Goal: Download file/media

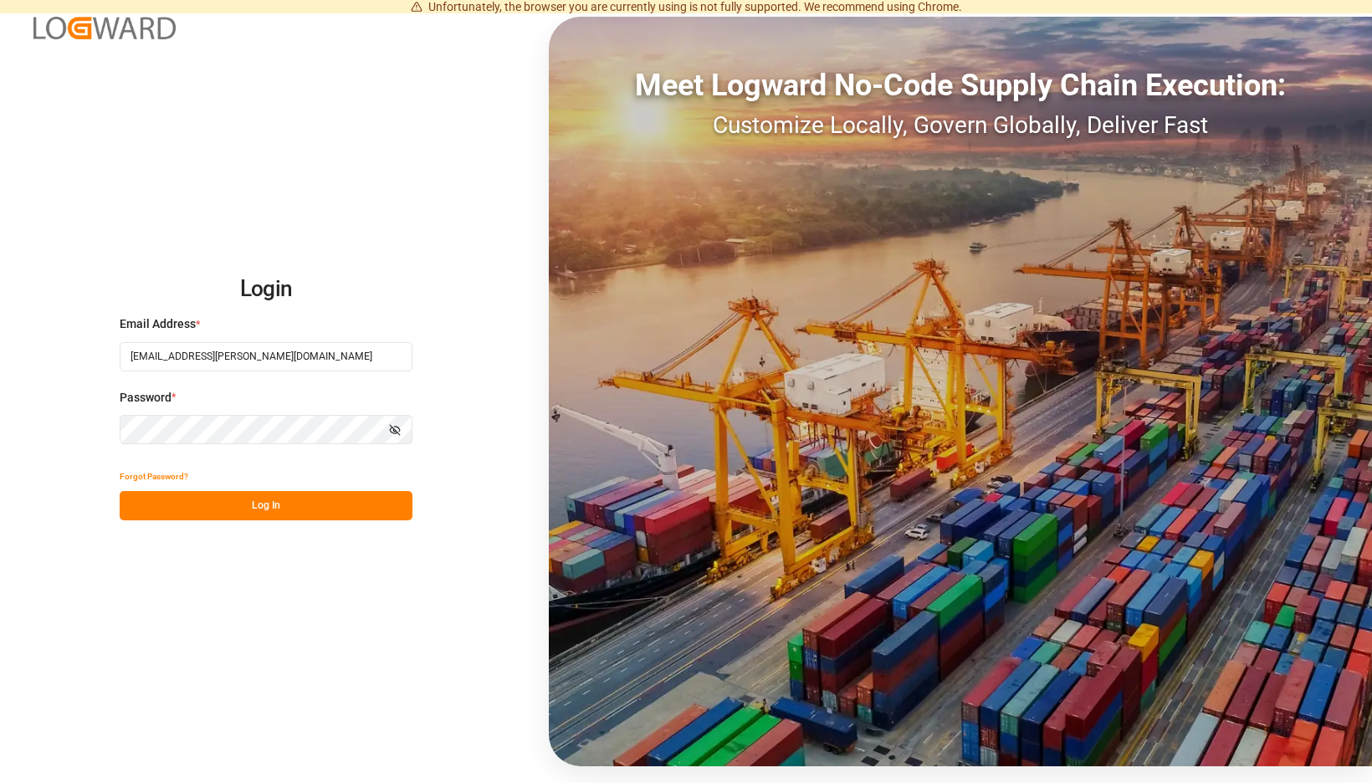
click at [412, 516] on button "Log In" at bounding box center [266, 505] width 293 height 29
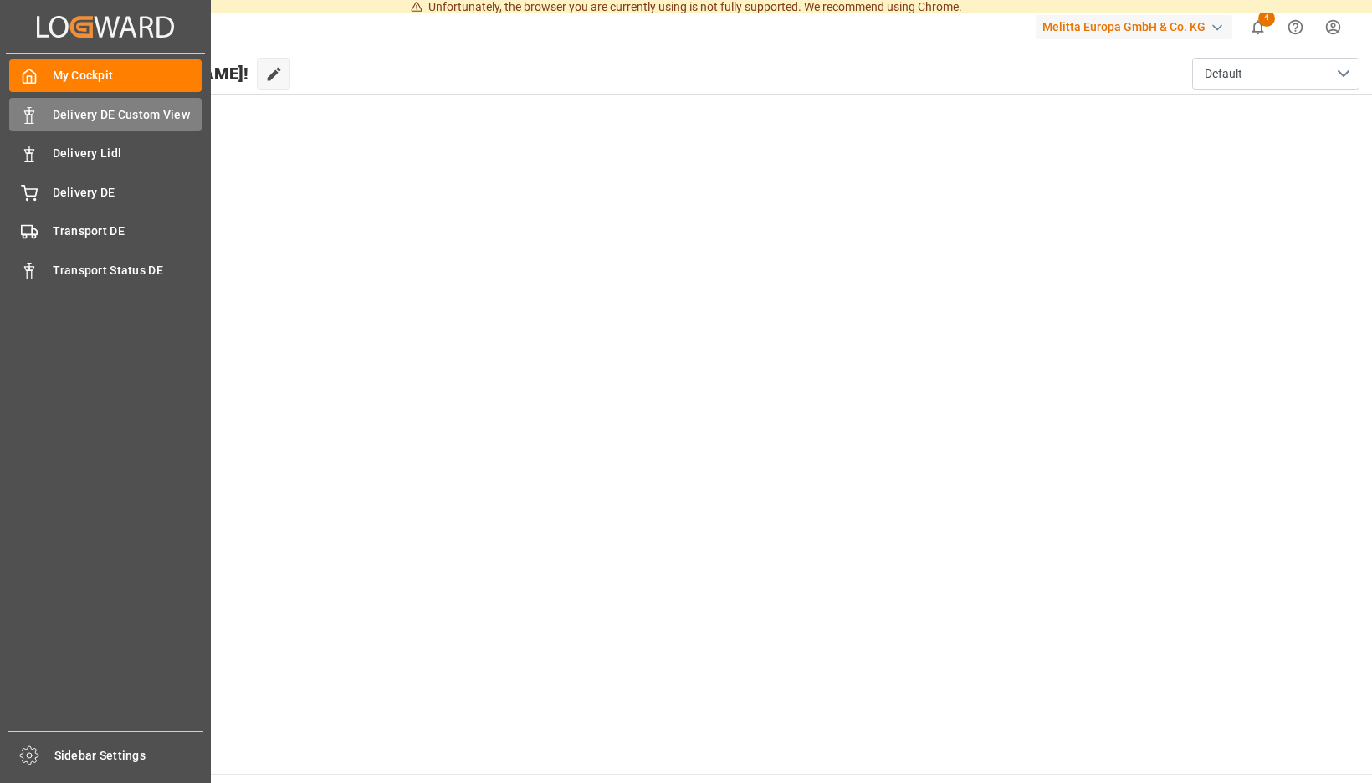
click at [37, 112] on icon at bounding box center [29, 115] width 17 height 17
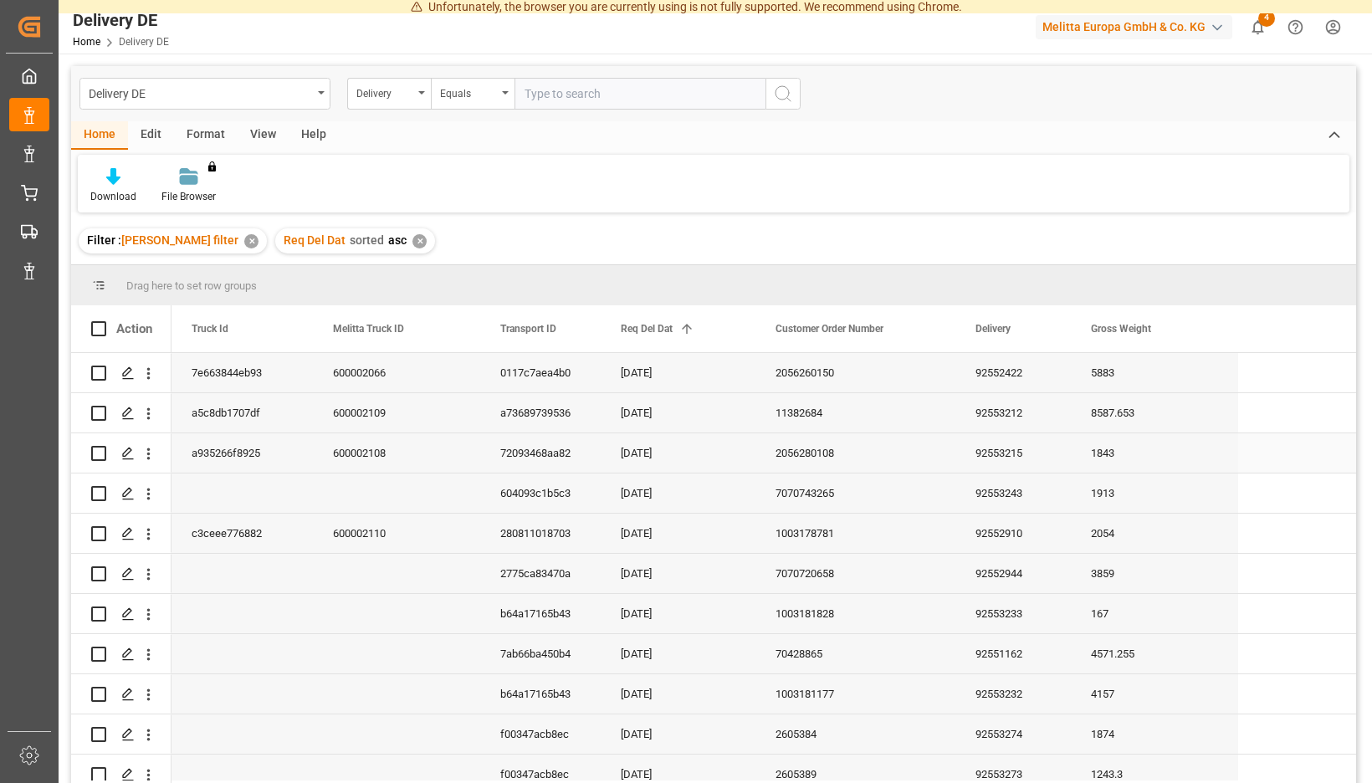
scroll to position [349, 0]
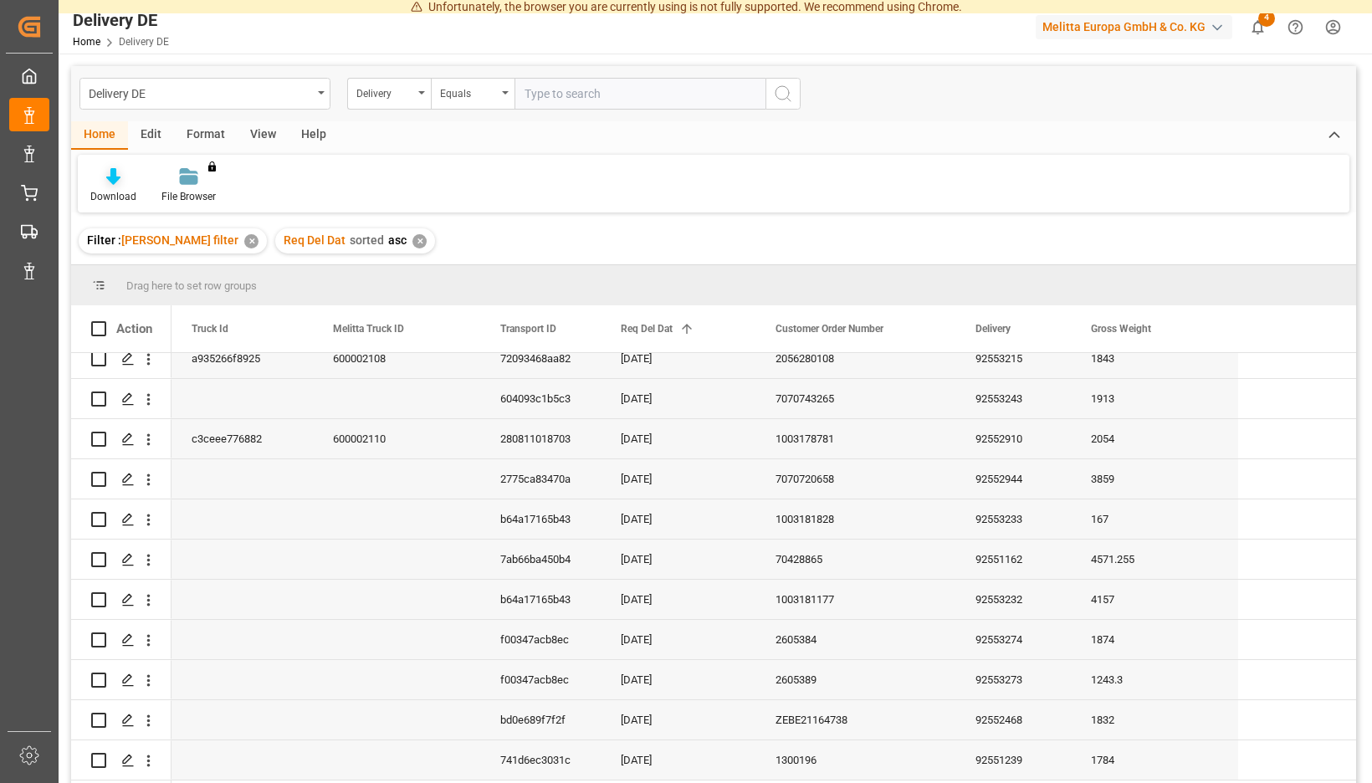
click at [136, 190] on div "Download" at bounding box center [113, 196] width 46 height 15
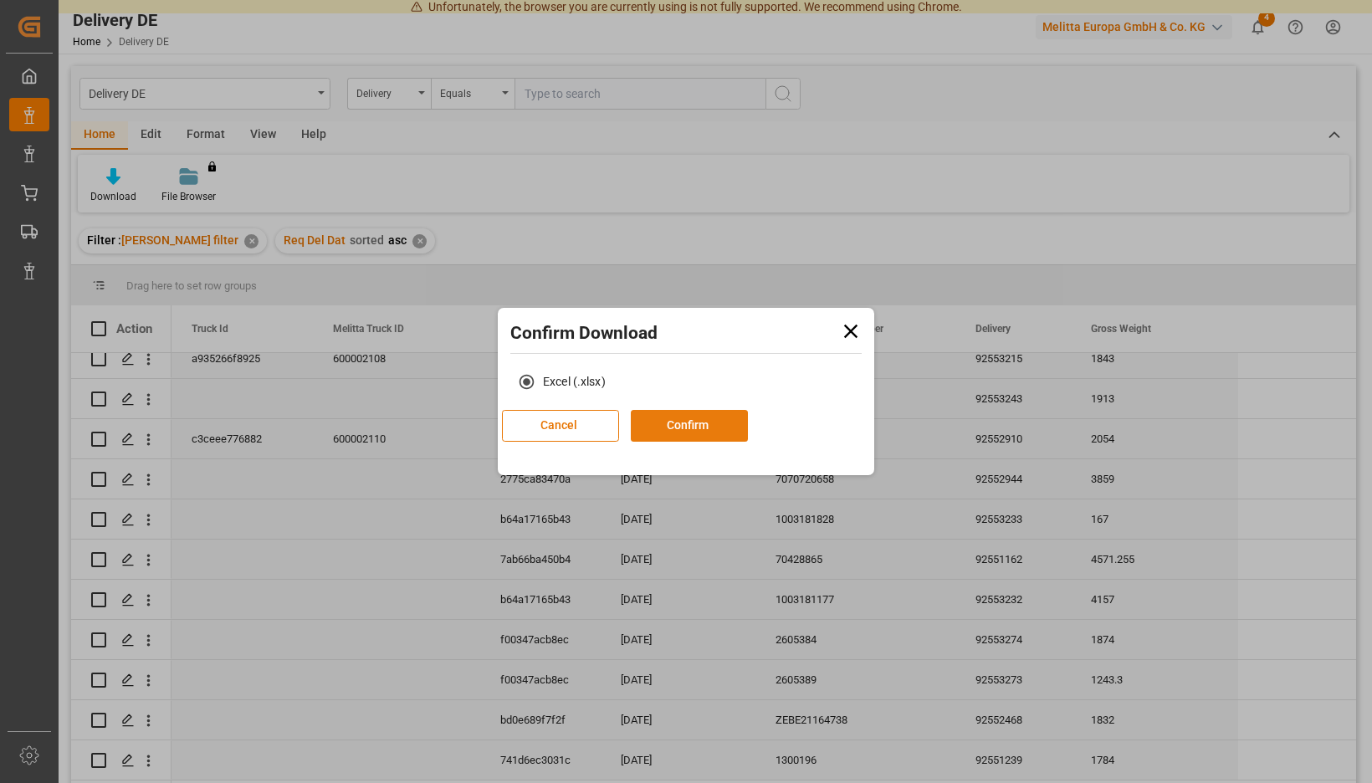
click at [713, 431] on button "Confirm" at bounding box center [689, 426] width 117 height 32
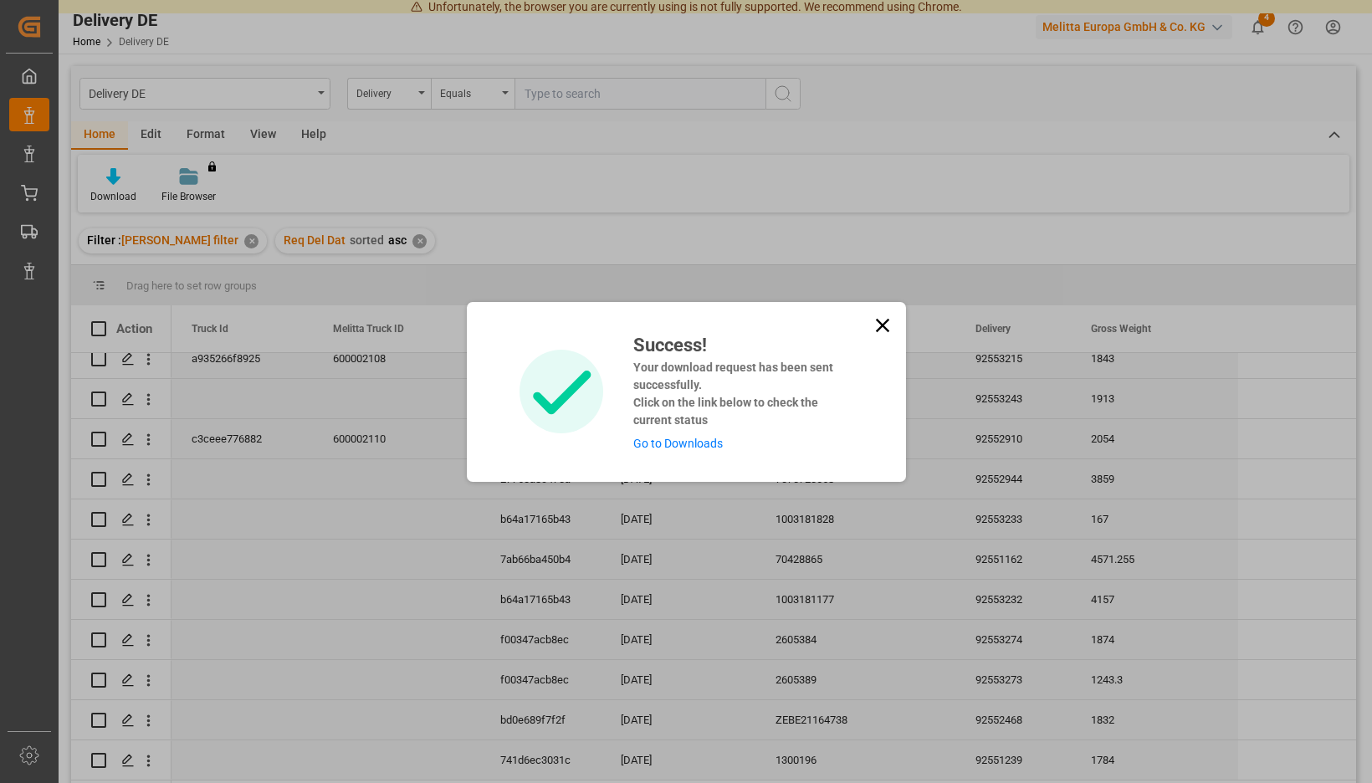
click at [694, 439] on link "Go to Downloads" at bounding box center [678, 443] width 90 height 13
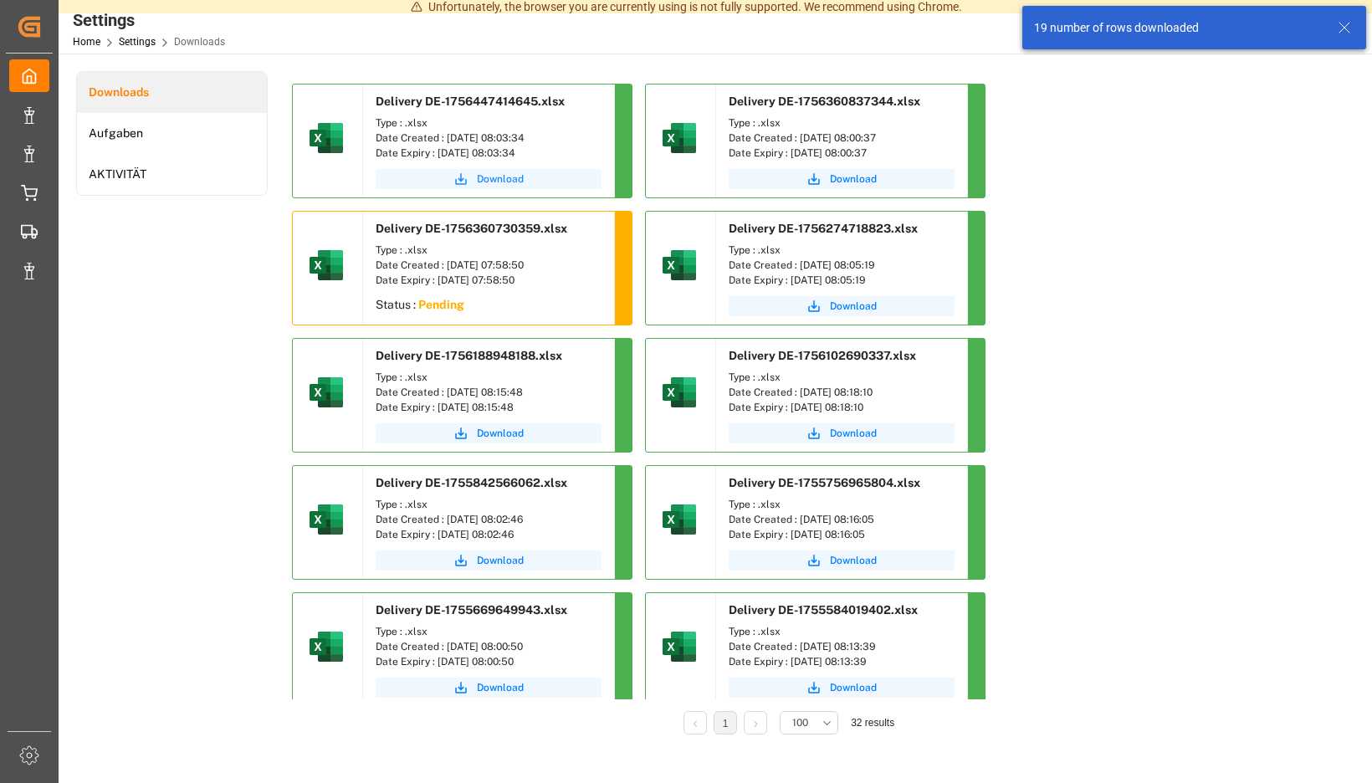
click at [524, 177] on span "Download" at bounding box center [500, 178] width 47 height 15
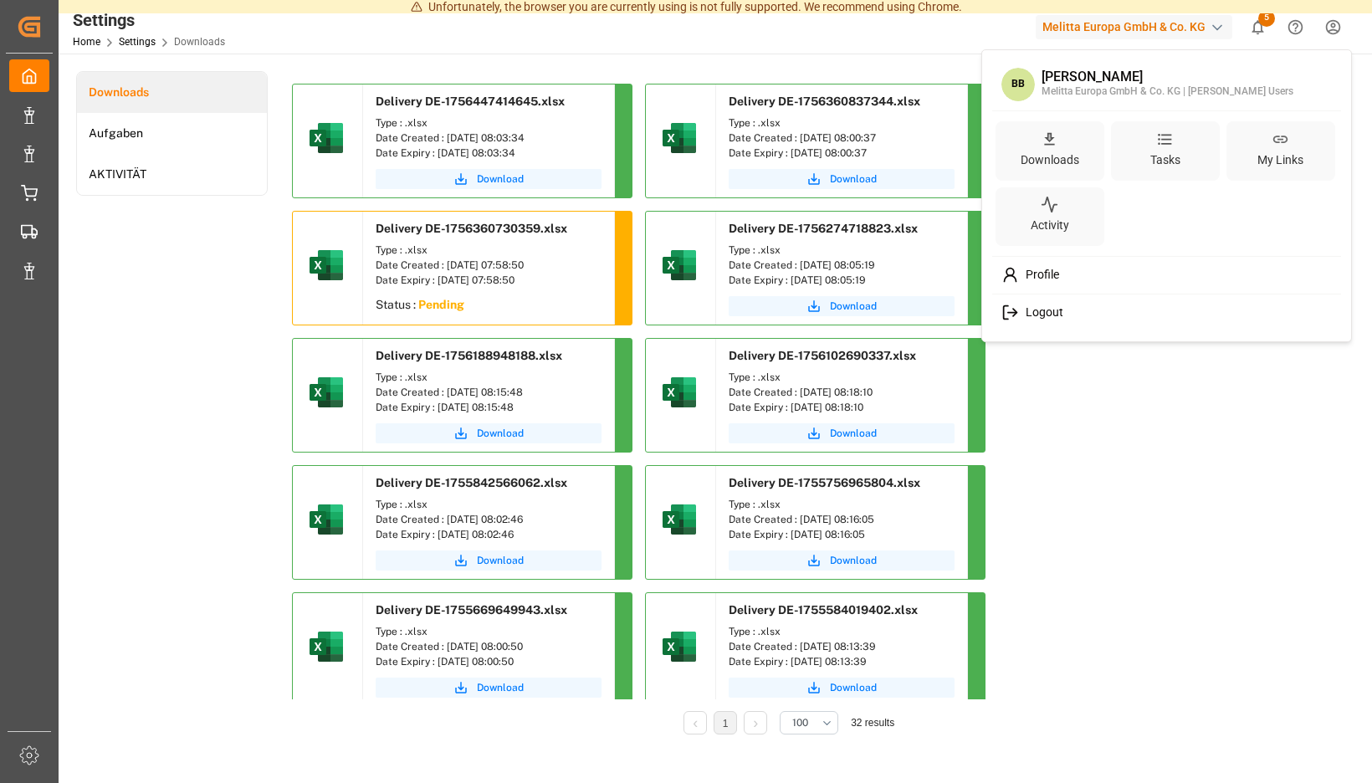
click at [1040, 310] on span "Logout" at bounding box center [1041, 312] width 44 height 15
